Goal: Task Accomplishment & Management: Manage account settings

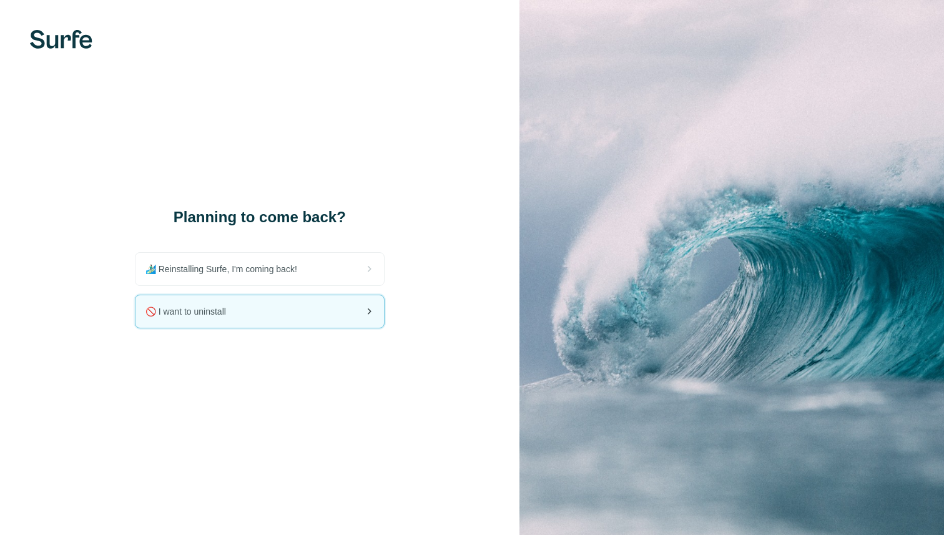
click at [295, 317] on div "🚫 I want to uninstall" at bounding box center [259, 311] width 248 height 32
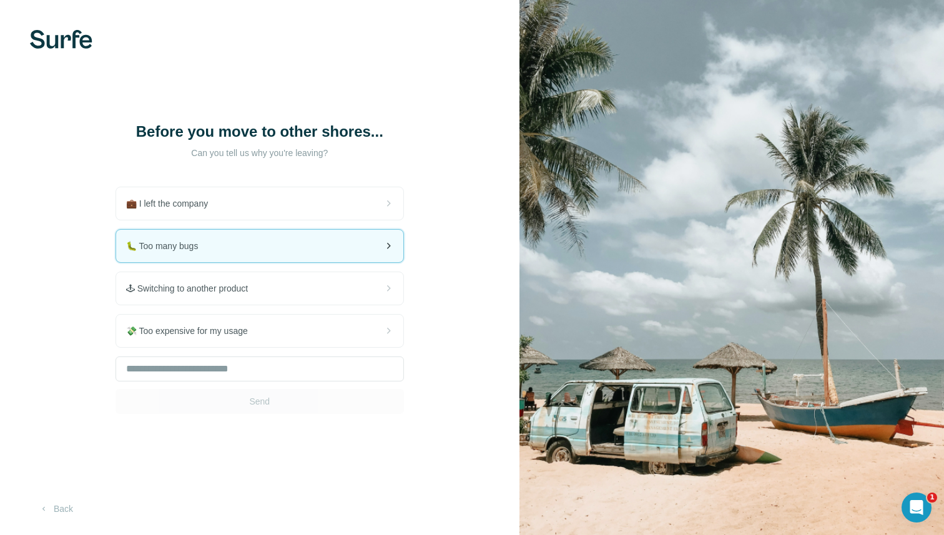
click at [285, 260] on div "🐛 Too many bugs" at bounding box center [259, 246] width 287 height 32
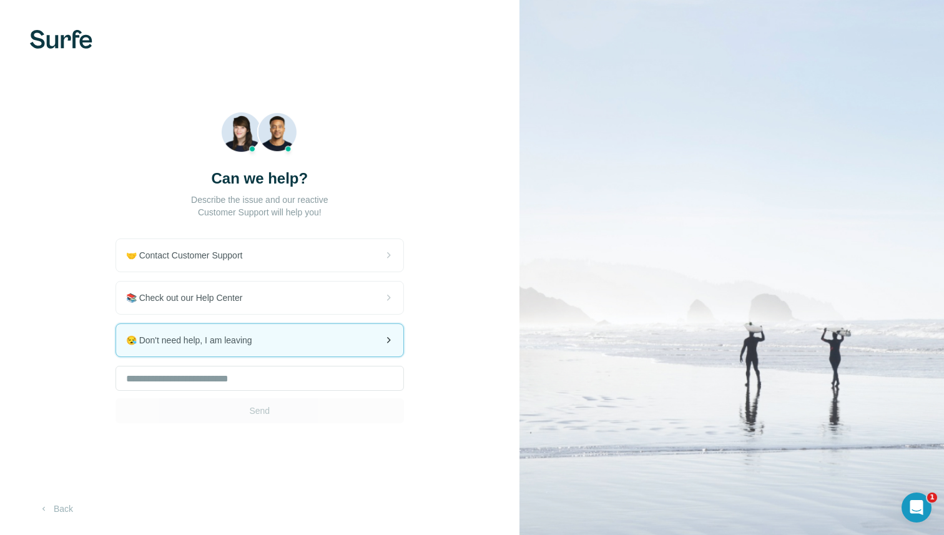
click at [280, 337] on div "😪 Don't need help, I am leaving" at bounding box center [259, 340] width 287 height 32
